Goal: Information Seeking & Learning: Learn about a topic

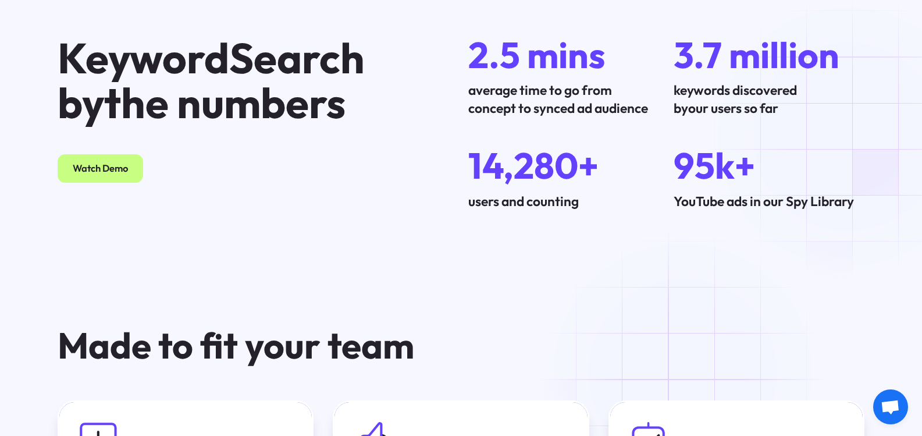
scroll to position [3781, 0]
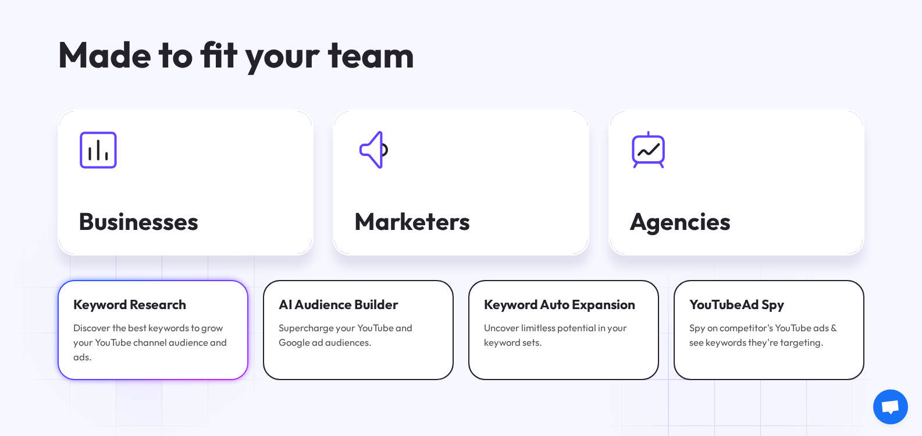
click at [150, 306] on div "Keyword Research Discover the best keywords to grow your YouTube channel audien…" at bounding box center [152, 329] width 159 height 69
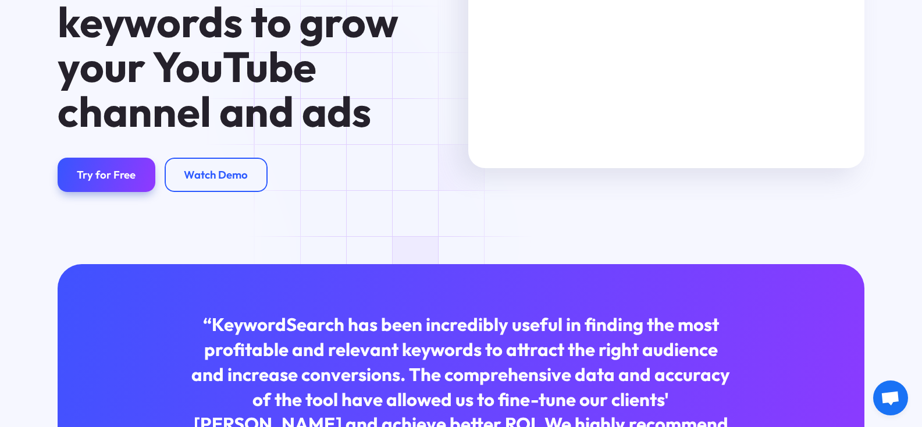
scroll to position [233, 0]
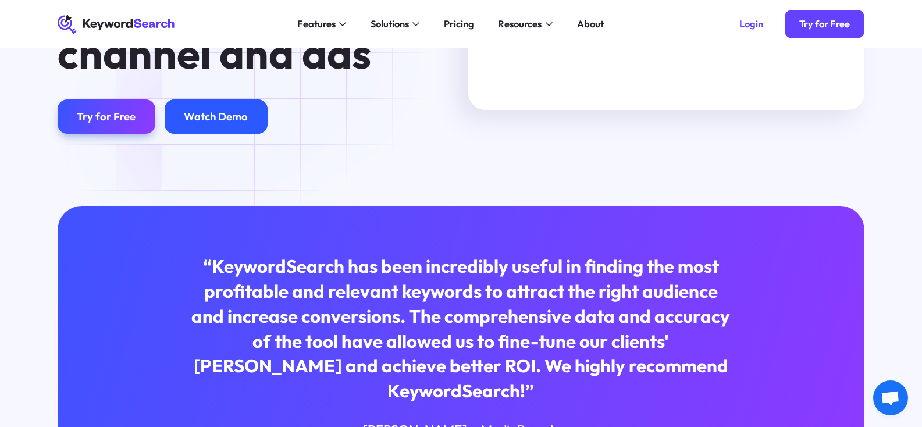
click at [202, 123] on div "Watch Demo" at bounding box center [216, 116] width 64 height 13
click at [227, 122] on div "Watch Demo" at bounding box center [216, 116] width 64 height 13
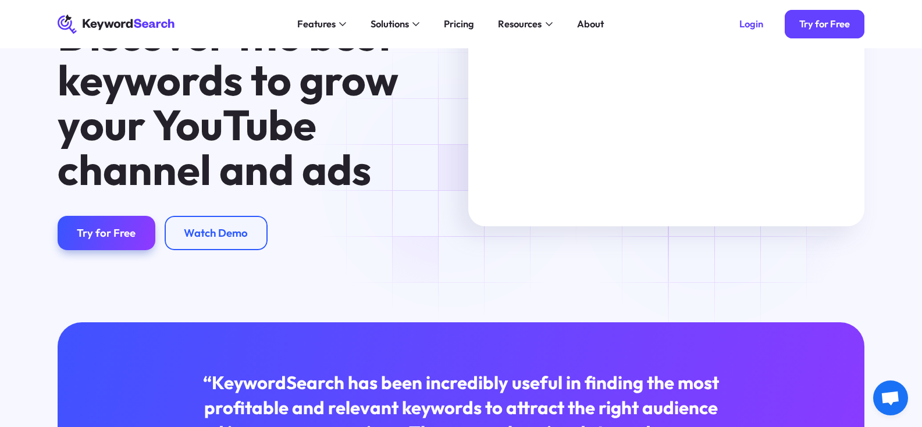
scroll to position [58, 0]
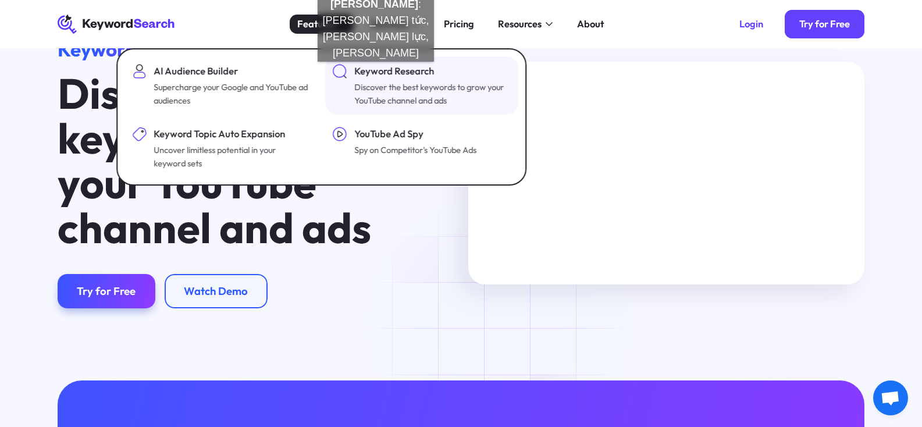
click at [376, 74] on div "Keyword Research" at bounding box center [431, 71] width 155 height 15
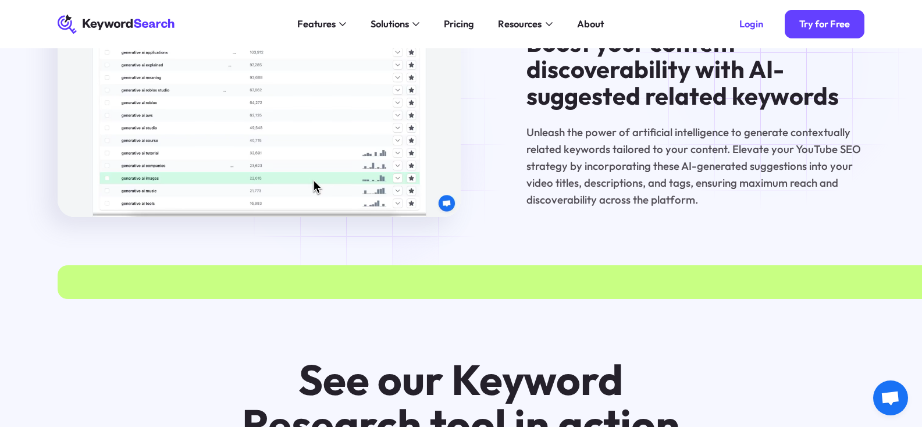
scroll to position [1687, 0]
